Goal: Find specific page/section: Find specific page/section

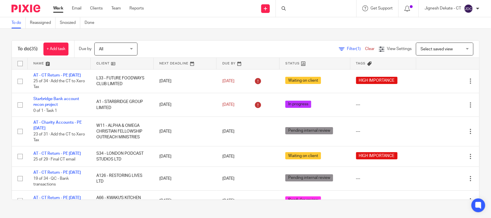
scroll to position [844, 0]
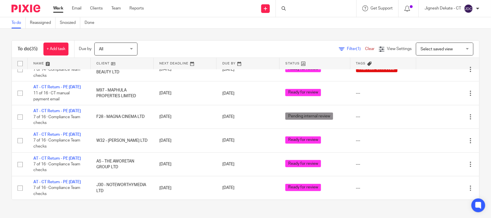
click at [311, 14] on div at bounding box center [316, 8] width 81 height 17
click at [301, 8] on div at bounding box center [316, 8] width 81 height 17
click at [287, 6] on div at bounding box center [316, 8] width 81 height 17
drag, startPoint x: 292, startPoint y: 9, endPoint x: 236, endPoint y: 2, distance: 55.6
click at [291, 9] on div at bounding box center [316, 8] width 81 height 17
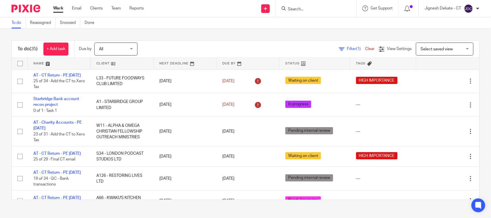
click at [301, 12] on input "Search" at bounding box center [314, 9] width 52 height 5
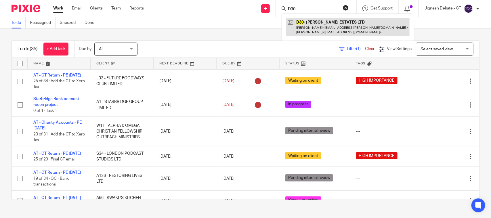
type input "D30"
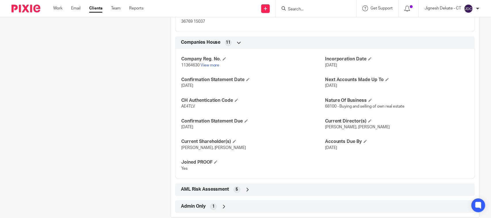
scroll to position [486, 0]
